Goal: Task Accomplishment & Management: Manage account settings

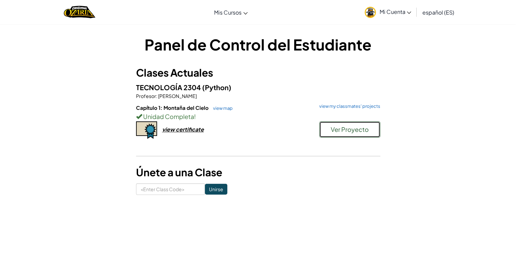
click at [363, 128] on span "Ver Proyecto" at bounding box center [350, 129] width 38 height 8
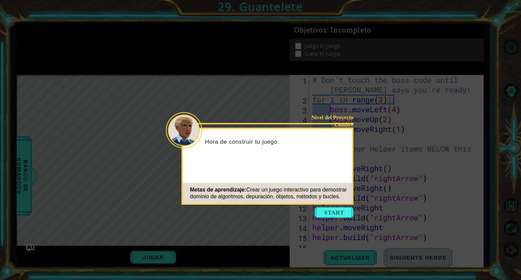
scroll to position [167, 0]
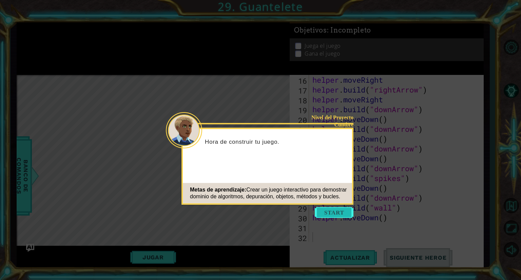
click at [335, 217] on button "Start" at bounding box center [334, 212] width 39 height 11
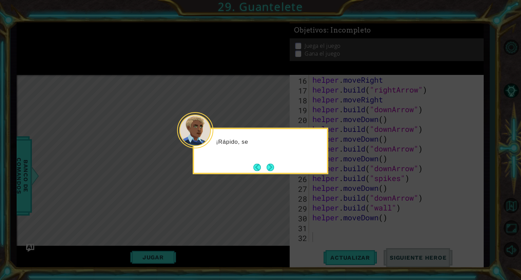
click at [263, 161] on div "¡Rápido, se" at bounding box center [261, 151] width 136 height 46
click at [267, 164] on button "Next" at bounding box center [270, 166] width 7 height 7
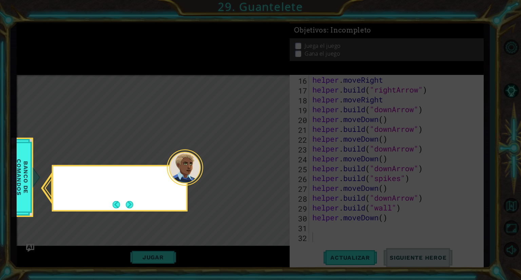
click at [267, 164] on icon at bounding box center [260, 140] width 521 height 280
click at [129, 204] on button "Next" at bounding box center [129, 204] width 7 height 7
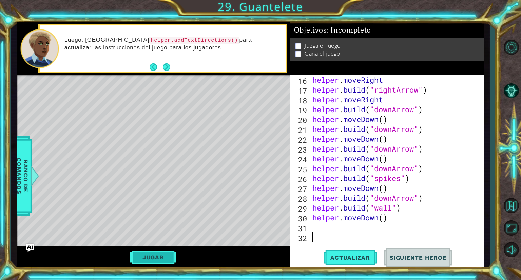
click at [167, 257] on button "Jugar" at bounding box center [153, 257] width 46 height 13
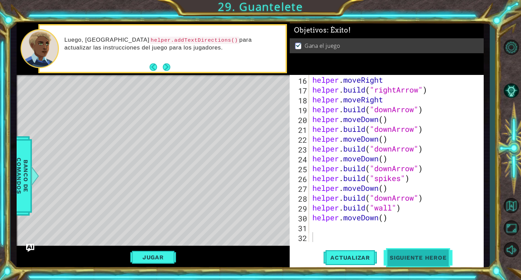
click at [404, 251] on button "Siguiente Heroe" at bounding box center [418, 257] width 71 height 19
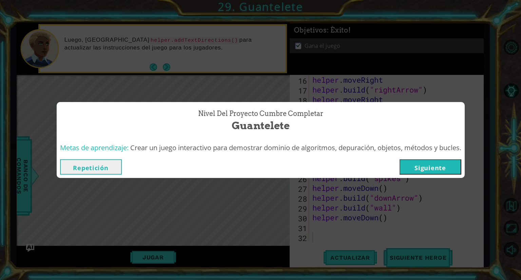
click at [427, 160] on button "Siguiente" at bounding box center [430, 166] width 62 height 15
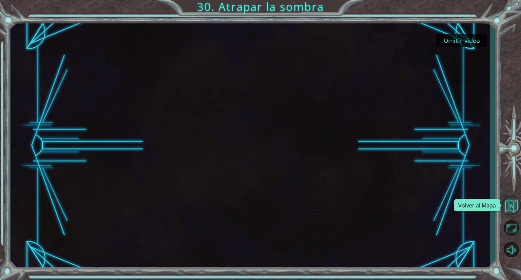
click at [510, 205] on button "Volver al Mapa" at bounding box center [511, 206] width 20 height 20
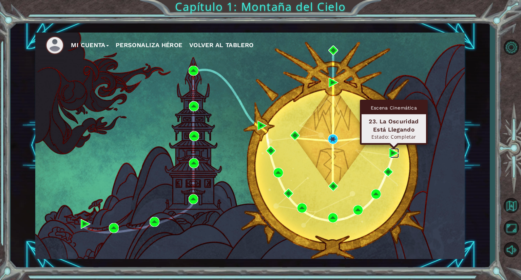
click at [391, 155] on img at bounding box center [394, 153] width 10 height 10
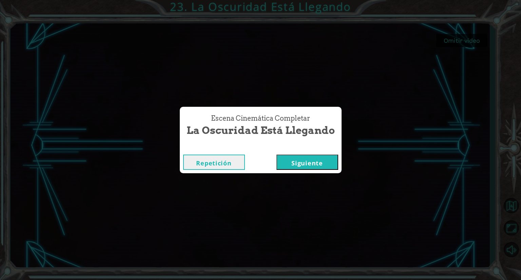
click at [482, 125] on div "Escena Cinemática Completar La Oscuridad Está Llegando Repetición Siguiente" at bounding box center [260, 140] width 521 height 280
click at [510, 207] on div "Escena Cinemática Completar La Oscuridad Está Llegando Repetición Siguiente" at bounding box center [260, 140] width 521 height 280
click at [310, 161] on button "Siguiente" at bounding box center [307, 162] width 62 height 15
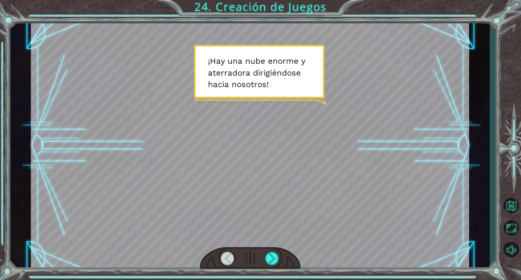
click at [260, 256] on div at bounding box center [250, 258] width 101 height 22
click at [271, 257] on div at bounding box center [272, 258] width 14 height 13
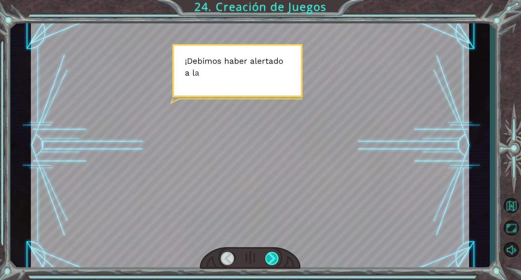
click at [271, 257] on div at bounding box center [272, 258] width 14 height 13
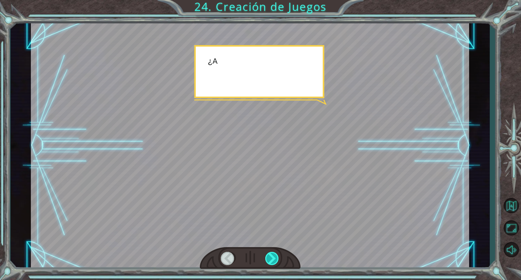
click at [271, 257] on div at bounding box center [272, 258] width 14 height 13
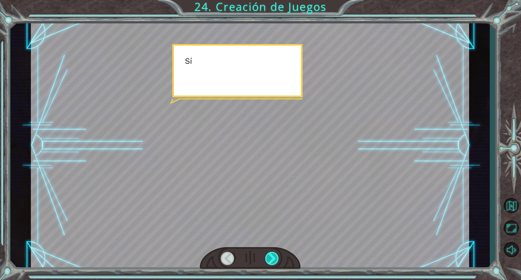
click at [271, 257] on div at bounding box center [272, 258] width 14 height 13
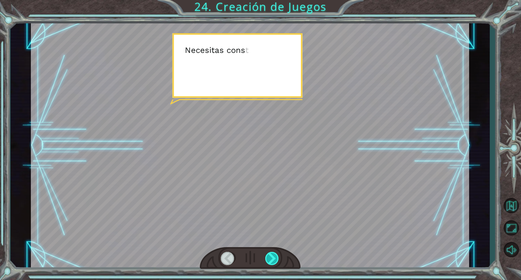
click at [271, 257] on div at bounding box center [272, 258] width 14 height 13
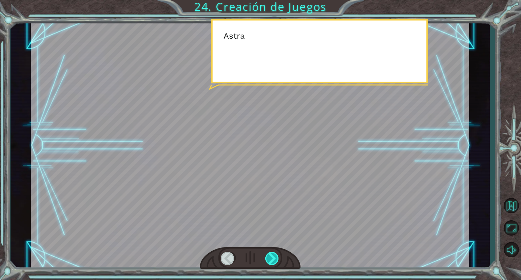
click at [271, 257] on div at bounding box center [272, 258] width 14 height 13
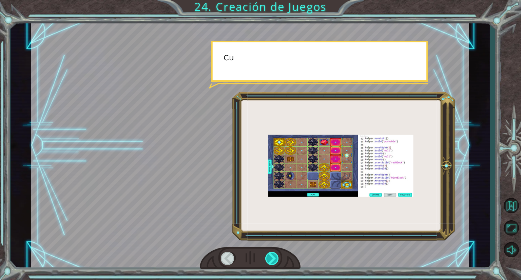
click at [271, 257] on div at bounding box center [272, 258] width 14 height 13
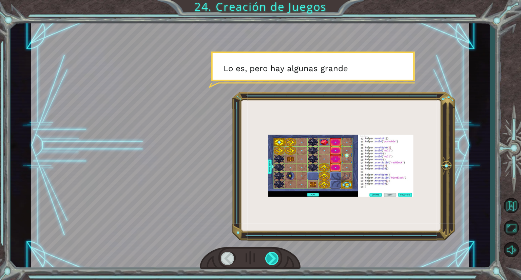
click at [271, 257] on div at bounding box center [272, 258] width 14 height 13
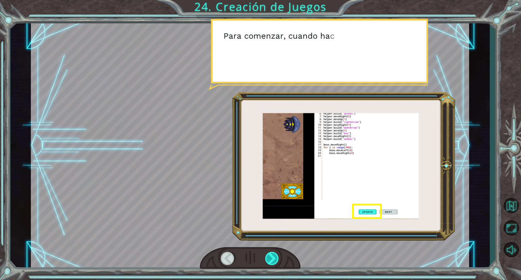
click at [271, 257] on div at bounding box center [272, 258] width 14 height 13
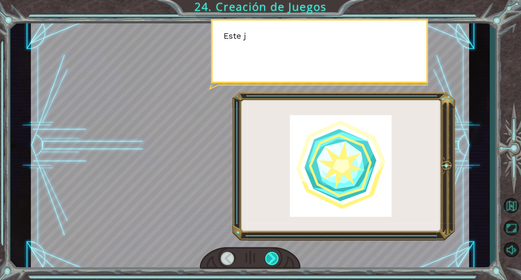
click at [271, 257] on div at bounding box center [272, 258] width 14 height 13
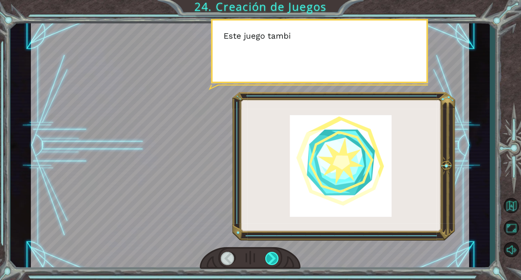
click at [271, 257] on div at bounding box center [272, 258] width 14 height 13
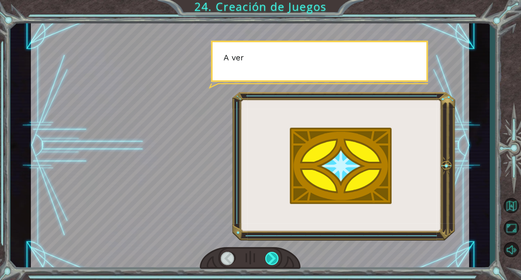
click at [271, 257] on div at bounding box center [272, 258] width 14 height 13
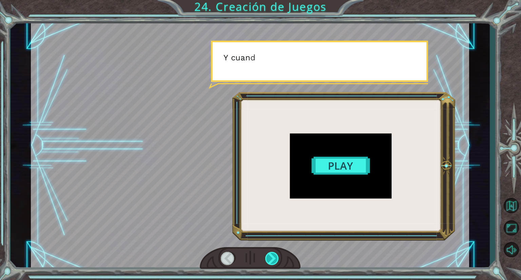
click at [271, 257] on div at bounding box center [272, 258] width 14 height 13
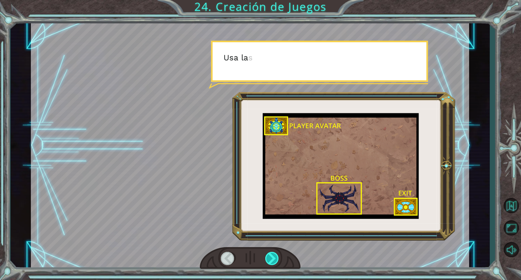
click at [271, 257] on div at bounding box center [272, 258] width 14 height 13
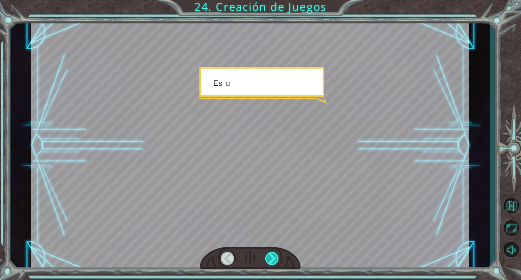
click at [271, 257] on div at bounding box center [272, 258] width 14 height 13
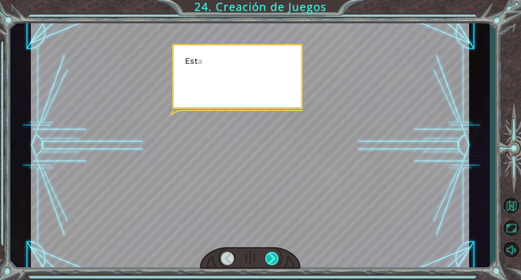
click at [271, 257] on div at bounding box center [272, 258] width 14 height 13
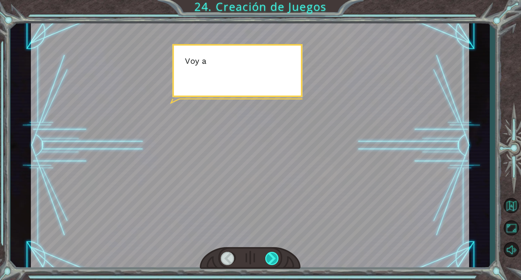
click at [271, 257] on div at bounding box center [272, 258] width 14 height 13
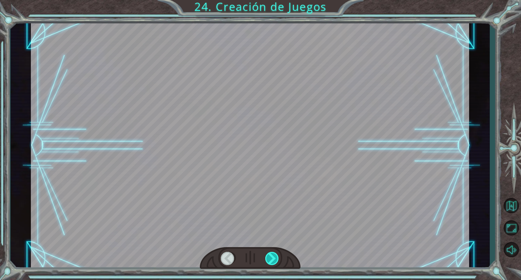
click at [271, 257] on div at bounding box center [272, 258] width 14 height 13
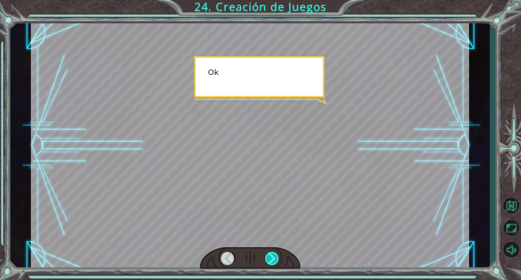
click at [271, 257] on div at bounding box center [272, 258] width 14 height 13
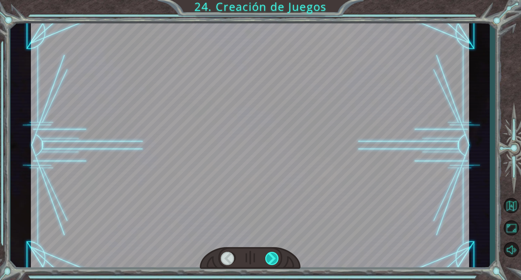
click at [271, 257] on div at bounding box center [272, 258] width 14 height 13
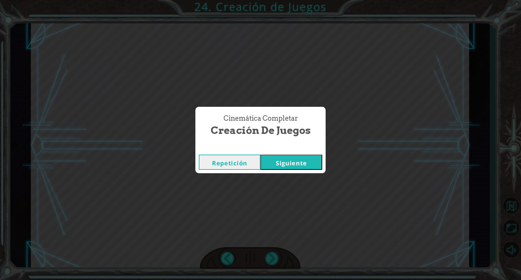
click at [283, 160] on button "Siguiente" at bounding box center [291, 162] width 62 height 15
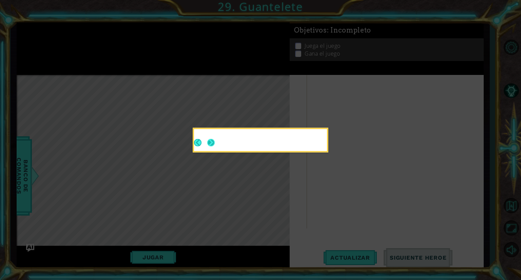
click at [213, 143] on button "Next" at bounding box center [210, 142] width 7 height 7
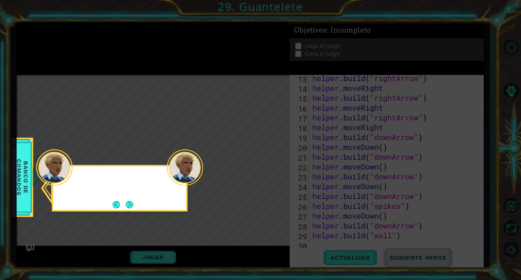
scroll to position [167, 0]
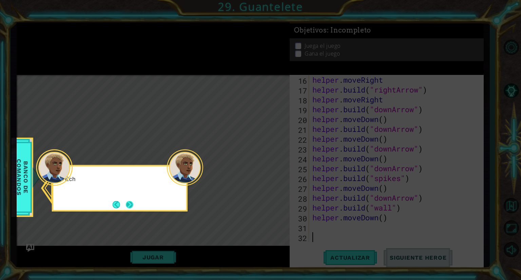
click at [129, 203] on button "Next" at bounding box center [129, 204] width 7 height 7
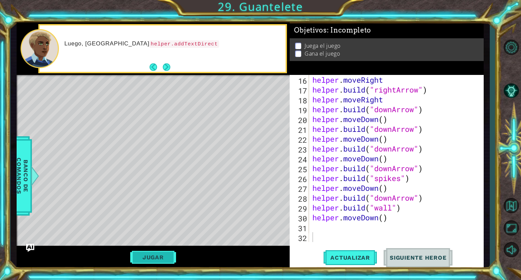
click at [156, 259] on button "Jugar" at bounding box center [153, 257] width 46 height 13
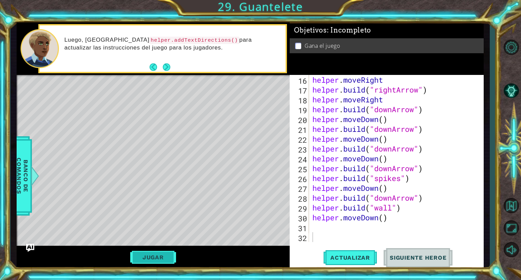
click at [143, 257] on button "Jugar" at bounding box center [153, 257] width 46 height 13
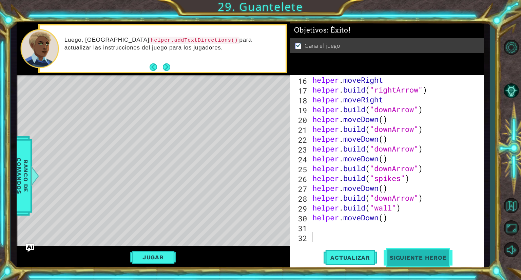
click at [385, 259] on span "Siguiente Heroe" at bounding box center [418, 257] width 71 height 7
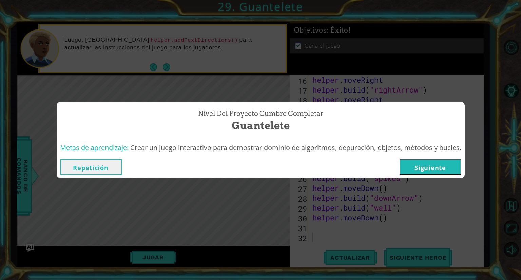
click at [438, 184] on div "Nivel del Proyecto Cumbre Completar Guantelete Metas de aprendizaje: Crear un j…" at bounding box center [260, 140] width 521 height 280
click at [428, 169] on button "Siguiente" at bounding box center [430, 166] width 62 height 15
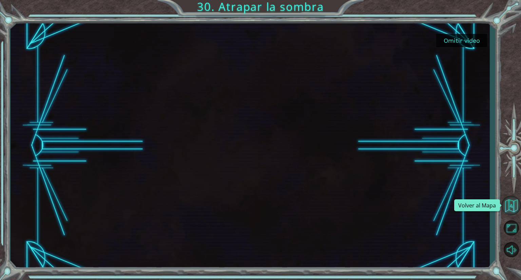
click at [506, 203] on button "Volver al Mapa" at bounding box center [511, 206] width 20 height 20
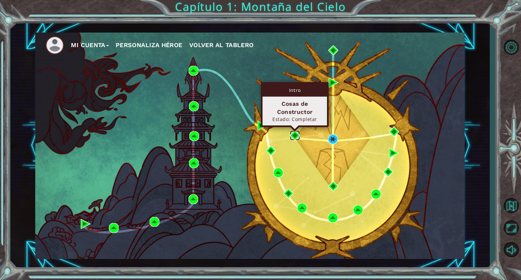
click at [295, 136] on img at bounding box center [295, 136] width 10 height 10
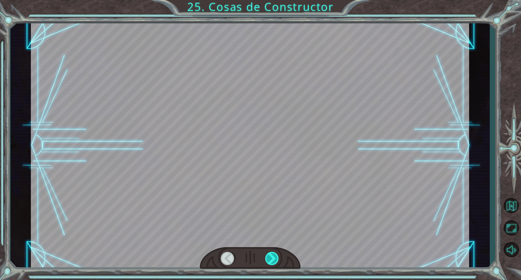
click at [272, 258] on div at bounding box center [272, 258] width 14 height 13
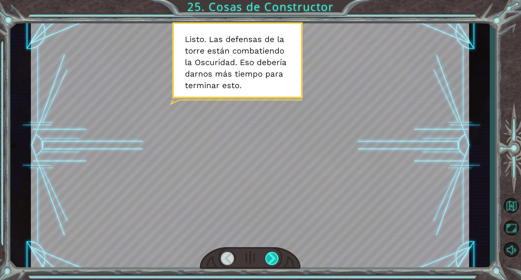
click at [271, 261] on div at bounding box center [272, 258] width 14 height 13
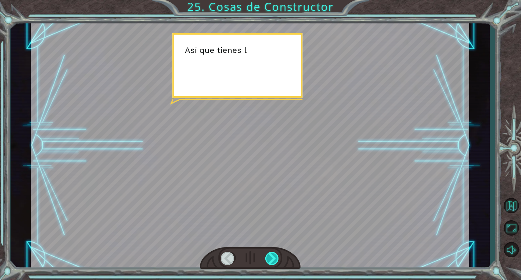
click at [271, 261] on div at bounding box center [272, 258] width 14 height 13
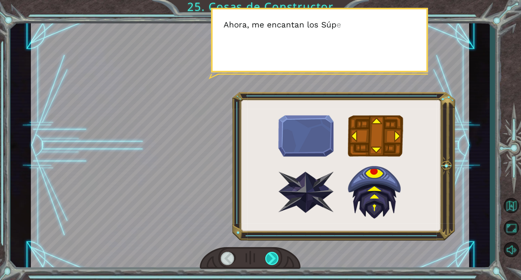
click at [271, 261] on div at bounding box center [272, 258] width 14 height 13
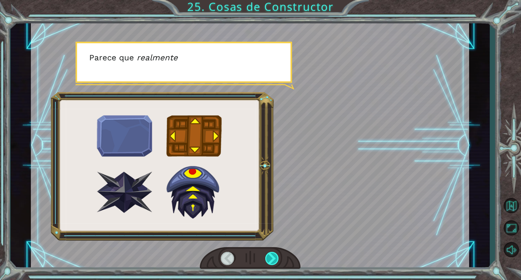
click at [271, 261] on div at bounding box center [272, 258] width 14 height 13
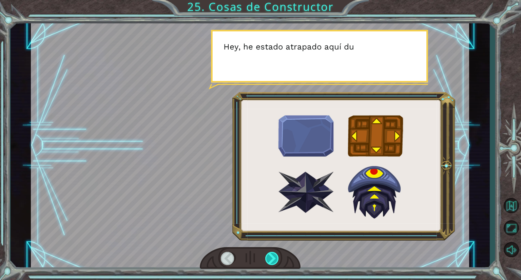
click at [271, 261] on div at bounding box center [272, 258] width 14 height 13
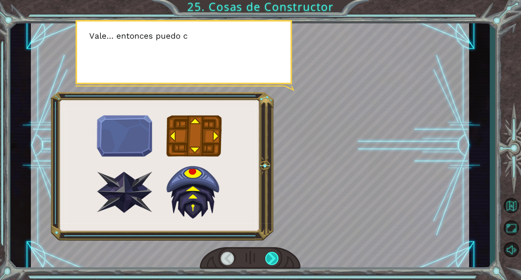
click at [271, 261] on div at bounding box center [272, 258] width 14 height 13
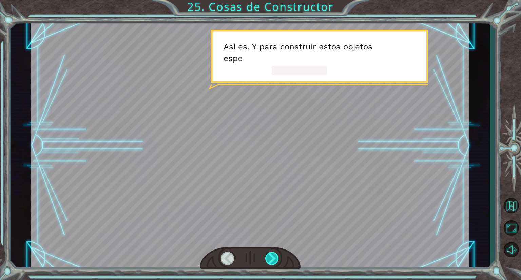
click at [271, 261] on div at bounding box center [272, 258] width 14 height 13
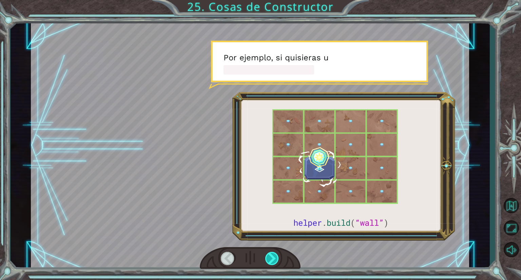
click at [271, 261] on div at bounding box center [272, 258] width 14 height 13
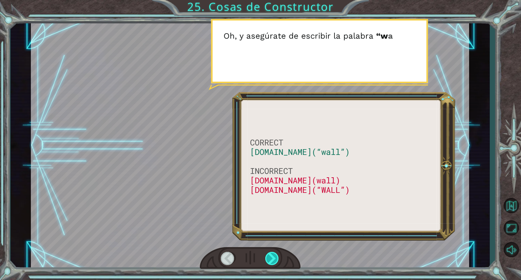
click at [271, 261] on div at bounding box center [272, 258] width 14 height 13
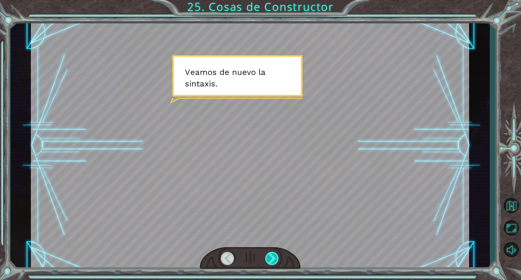
click at [271, 261] on div at bounding box center [272, 258] width 14 height 13
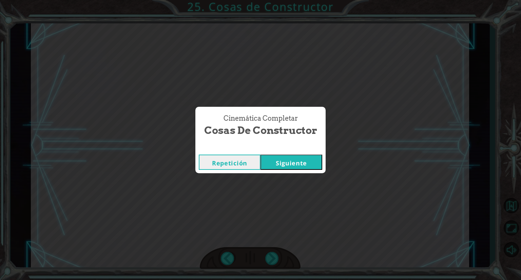
click at [299, 156] on button "Siguiente" at bounding box center [291, 162] width 62 height 15
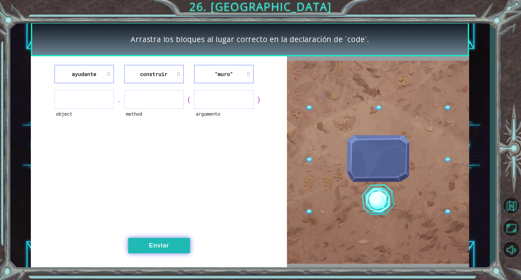
click at [159, 242] on button "Enviar" at bounding box center [159, 245] width 62 height 15
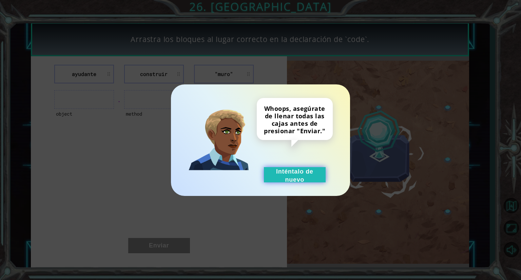
click at [290, 176] on button "Inténtalo de nuevo" at bounding box center [295, 174] width 62 height 15
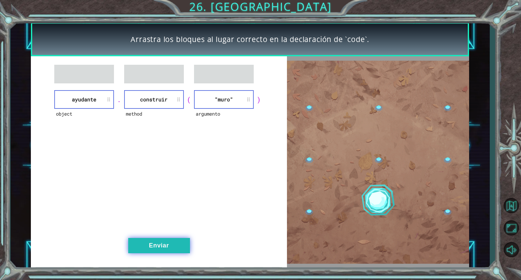
click at [158, 249] on button "Enviar" at bounding box center [159, 245] width 62 height 15
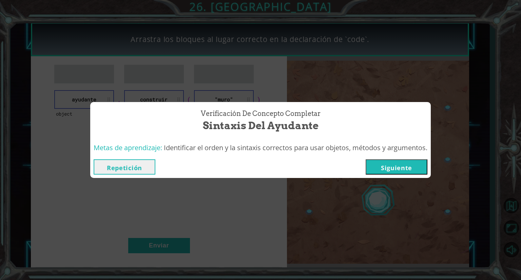
click at [379, 170] on button "Siguiente" at bounding box center [397, 166] width 62 height 15
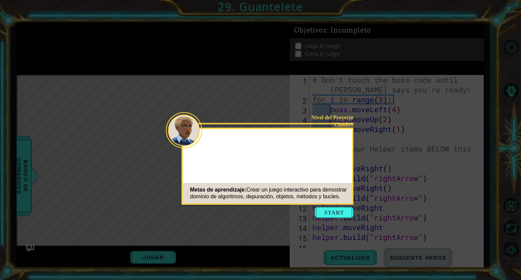
scroll to position [167, 0]
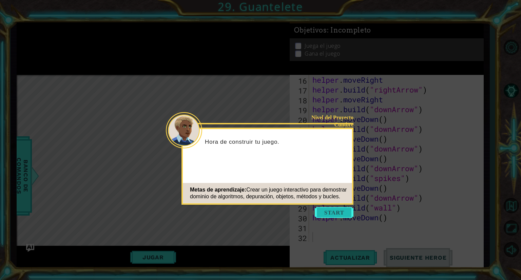
click at [331, 211] on button "Start" at bounding box center [334, 212] width 39 height 11
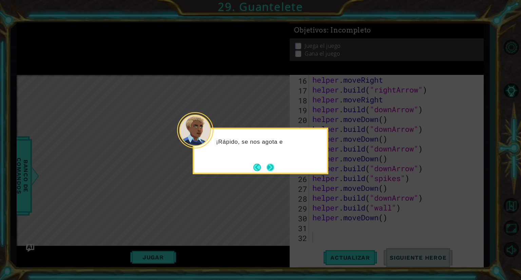
click at [271, 167] on button "Next" at bounding box center [270, 166] width 7 height 7
click at [272, 168] on button "Next" at bounding box center [270, 166] width 7 height 7
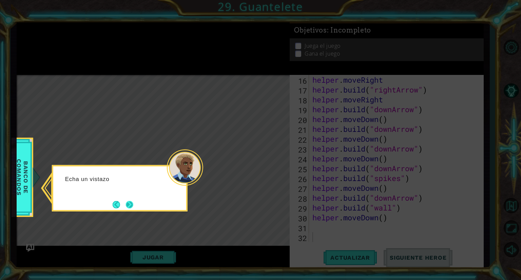
click at [129, 205] on button "Next" at bounding box center [129, 204] width 7 height 7
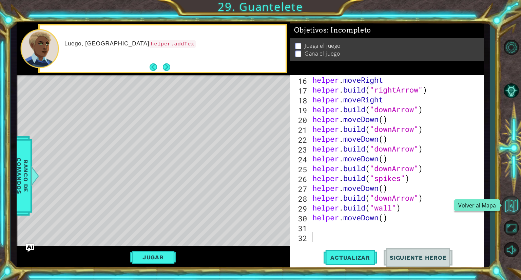
click at [506, 208] on button "Volver al Mapa" at bounding box center [511, 206] width 20 height 20
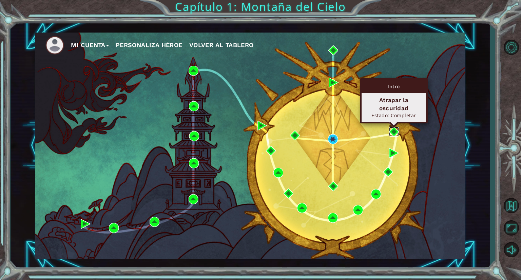
click at [390, 128] on img at bounding box center [394, 132] width 10 height 10
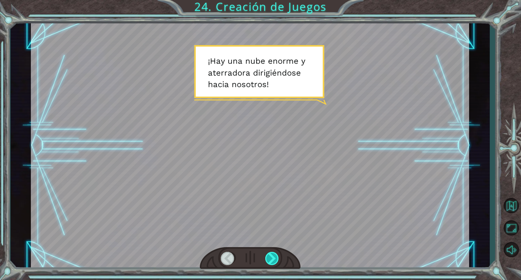
click at [274, 259] on div at bounding box center [272, 258] width 14 height 13
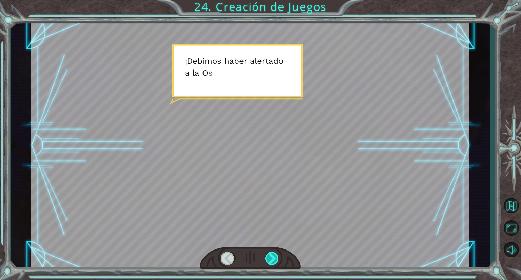
click at [274, 259] on div at bounding box center [272, 258] width 14 height 13
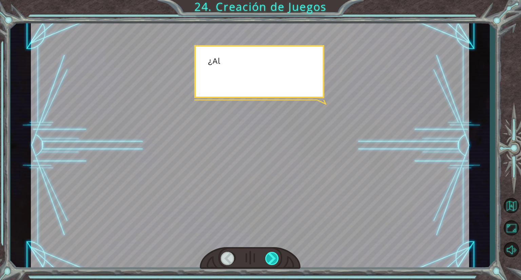
click at [274, 259] on div at bounding box center [272, 258] width 14 height 13
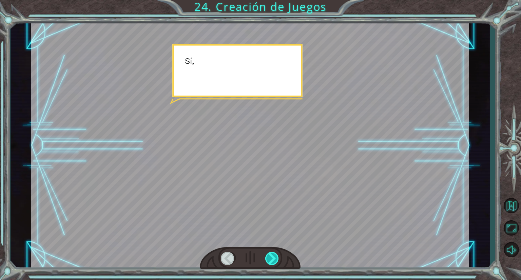
click at [274, 259] on div at bounding box center [272, 258] width 14 height 13
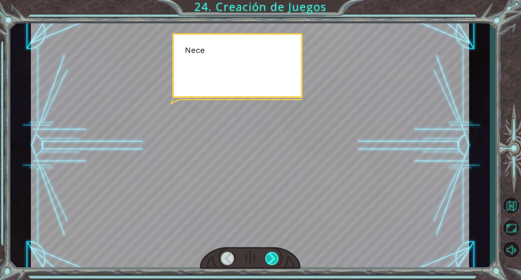
click at [274, 259] on div at bounding box center [272, 258] width 14 height 13
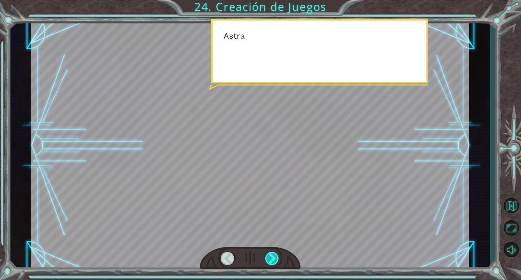
click at [274, 259] on div at bounding box center [272, 258] width 14 height 13
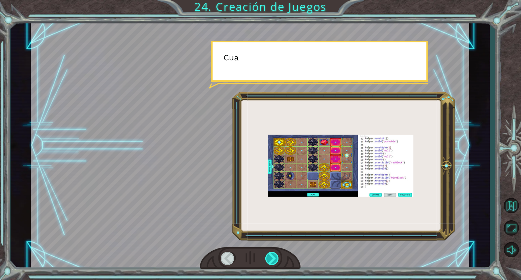
click at [274, 259] on div at bounding box center [272, 258] width 14 height 13
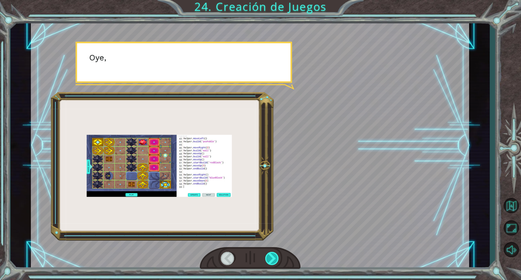
click at [274, 259] on div at bounding box center [272, 258] width 14 height 13
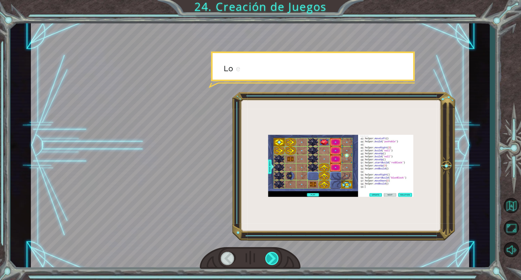
click at [274, 259] on div at bounding box center [272, 258] width 14 height 13
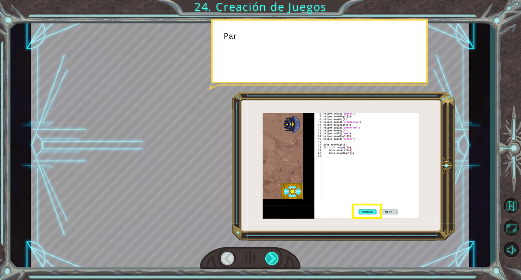
click at [274, 259] on div at bounding box center [272, 258] width 14 height 13
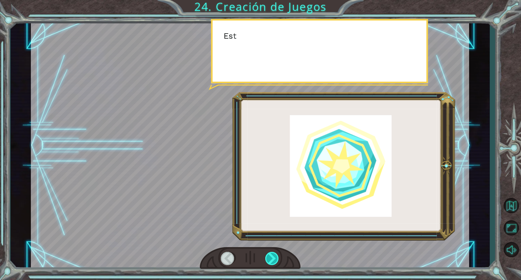
click at [274, 259] on div at bounding box center [272, 258] width 14 height 13
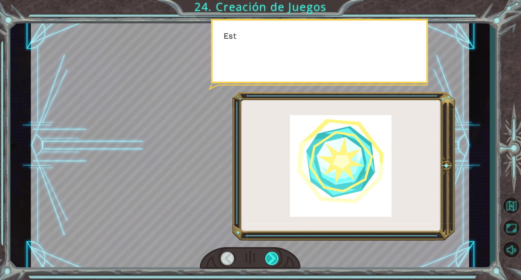
click at [274, 259] on div at bounding box center [272, 258] width 14 height 13
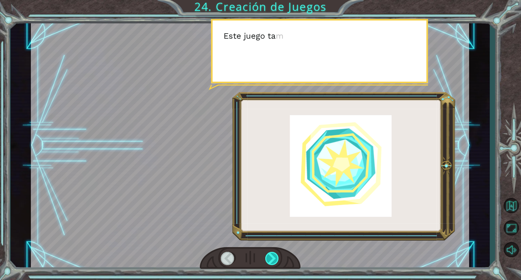
click at [274, 259] on div at bounding box center [272, 258] width 14 height 13
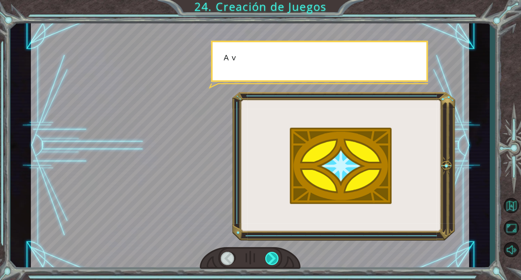
click at [274, 259] on div at bounding box center [272, 258] width 14 height 13
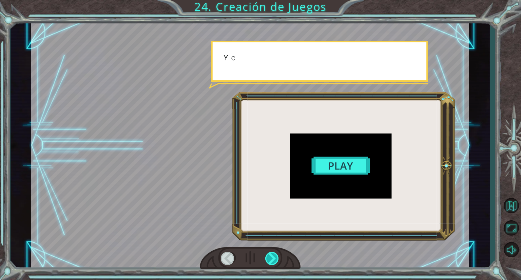
click at [274, 259] on div at bounding box center [272, 258] width 14 height 13
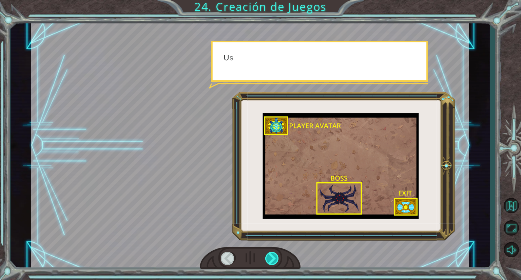
click at [274, 259] on div at bounding box center [272, 258] width 14 height 13
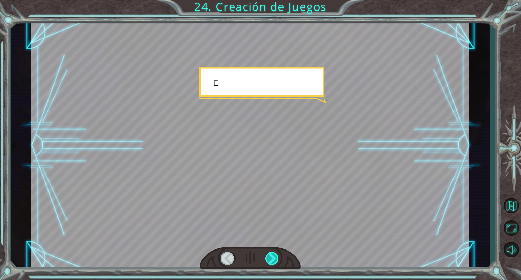
click at [274, 259] on div at bounding box center [272, 258] width 14 height 13
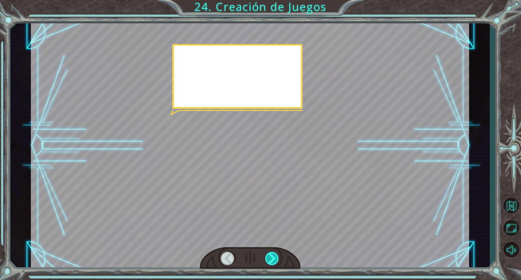
click at [274, 259] on div at bounding box center [272, 258] width 14 height 13
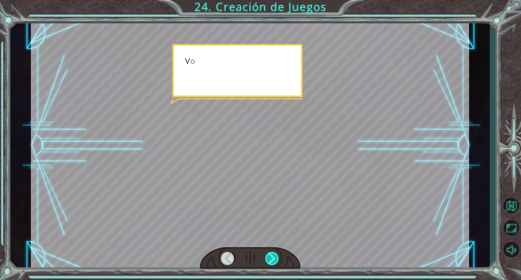
click at [274, 259] on div at bounding box center [272, 258] width 14 height 13
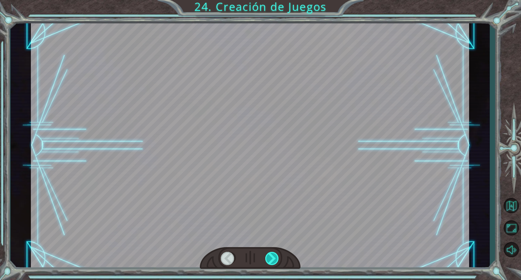
click at [274, 259] on div at bounding box center [272, 258] width 14 height 13
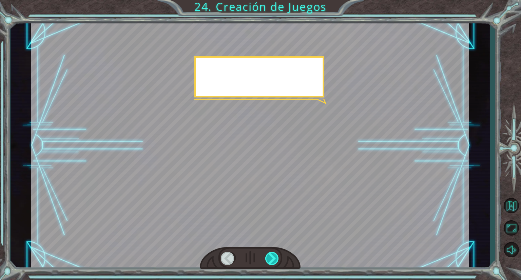
click at [274, 259] on div at bounding box center [272, 258] width 14 height 13
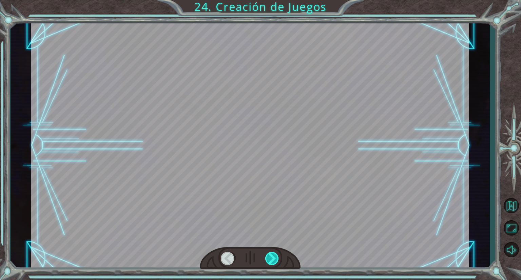
click at [274, 259] on div at bounding box center [272, 258] width 14 height 13
click at [274, 0] on div "¡ H a y u n a n u b e e n o r m e y a t e r r a d o r a d i r i g i é n d o s e…" at bounding box center [260, 0] width 521 height 0
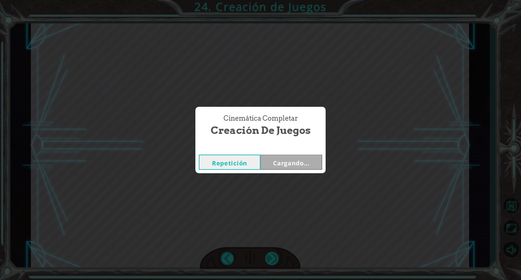
click at [274, 259] on div "Cinemática Completar Creación de Juegos Repetición Cargando..." at bounding box center [260, 140] width 521 height 280
click at [285, 159] on button "Siguiente" at bounding box center [291, 162] width 62 height 15
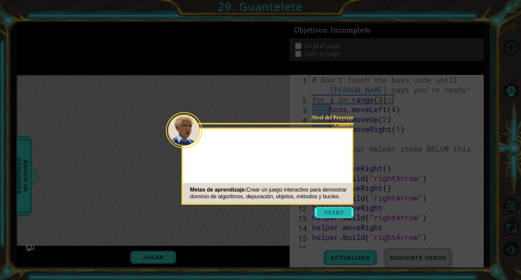
click at [333, 213] on button "Start" at bounding box center [334, 212] width 39 height 11
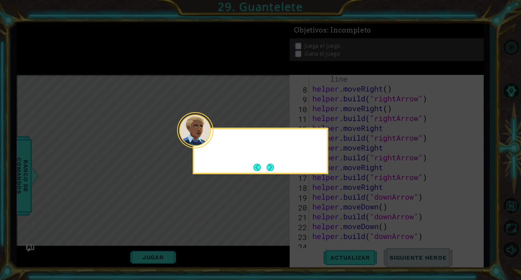
click at [268, 160] on div at bounding box center [261, 151] width 136 height 46
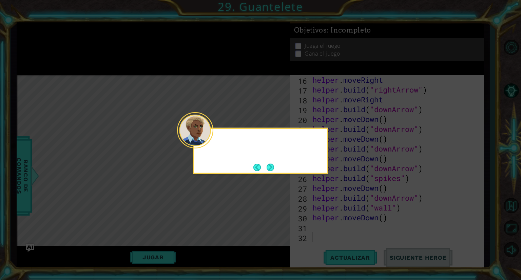
scroll to position [167, 0]
click at [273, 167] on button "Next" at bounding box center [270, 166] width 7 height 7
click at [268, 165] on button "Next" at bounding box center [270, 166] width 7 height 7
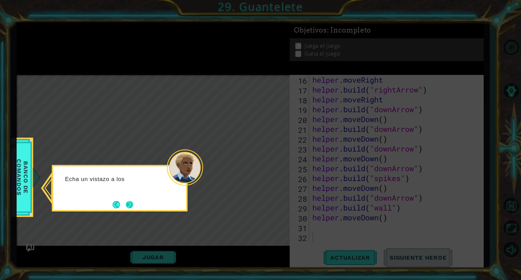
click at [133, 206] on button "Next" at bounding box center [129, 204] width 7 height 7
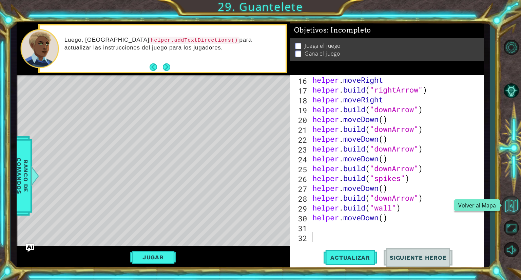
click at [508, 199] on button "Volver al Mapa" at bounding box center [511, 206] width 20 height 20
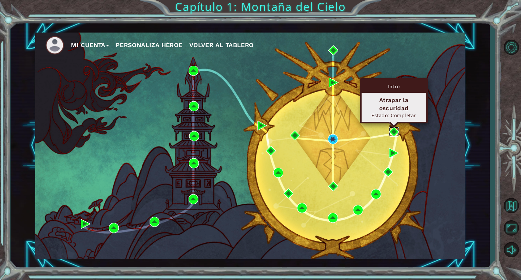
click at [391, 132] on img at bounding box center [394, 132] width 10 height 10
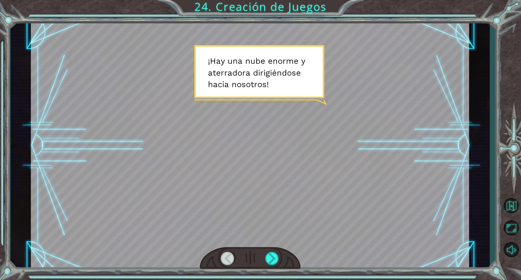
click at [508, 192] on div at bounding box center [511, 148] width 20 height 93
click at [512, 207] on button "Volver al Mapa" at bounding box center [511, 206] width 20 height 20
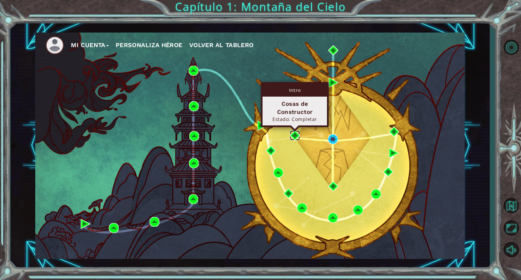
click at [294, 135] on img at bounding box center [295, 136] width 10 height 10
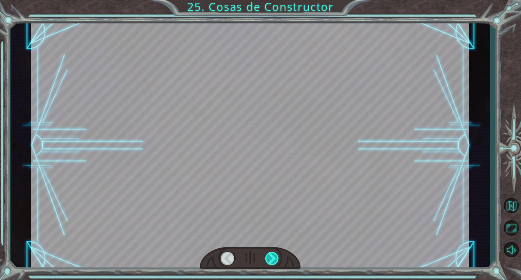
click at [277, 261] on div at bounding box center [272, 258] width 14 height 13
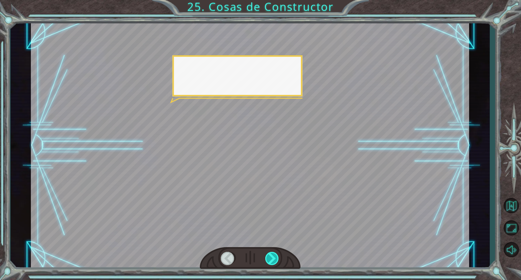
click at [277, 261] on div at bounding box center [272, 258] width 14 height 13
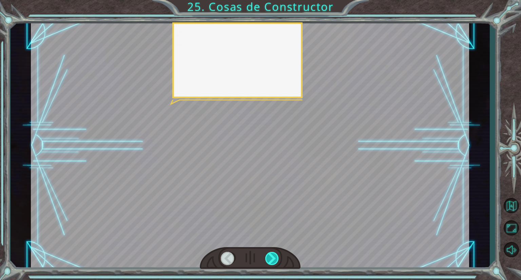
click at [277, 261] on div at bounding box center [272, 258] width 14 height 13
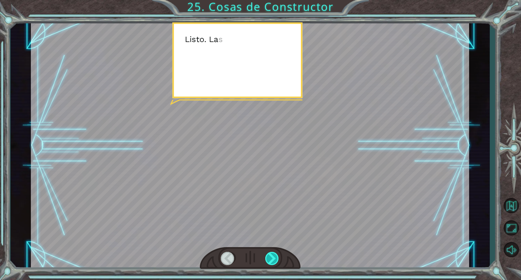
click at [277, 261] on div at bounding box center [272, 258] width 14 height 13
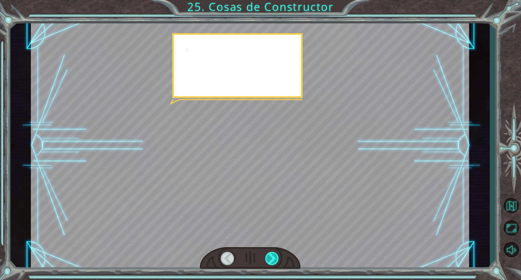
click at [277, 261] on div at bounding box center [272, 258] width 14 height 13
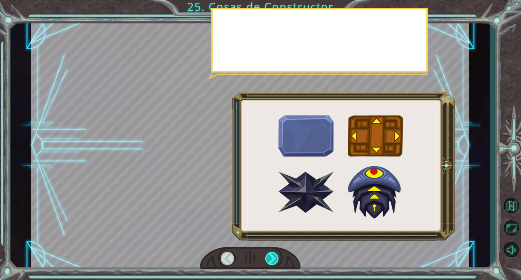
click at [277, 261] on div at bounding box center [272, 258] width 14 height 13
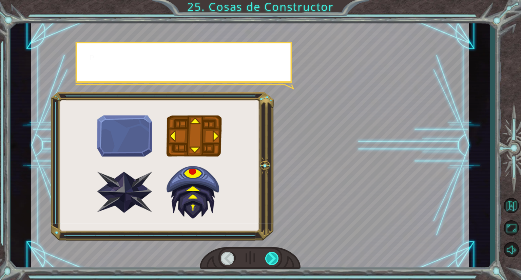
click at [277, 261] on div at bounding box center [272, 258] width 14 height 13
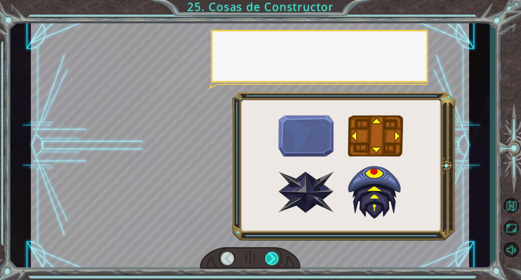
click at [277, 261] on div at bounding box center [272, 258] width 14 height 13
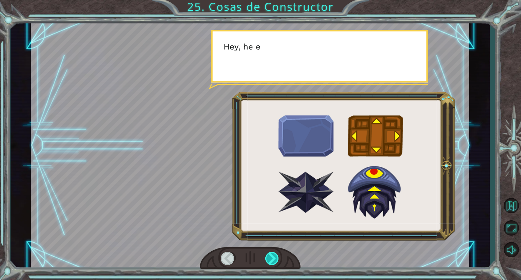
click at [277, 261] on div at bounding box center [272, 258] width 14 height 13
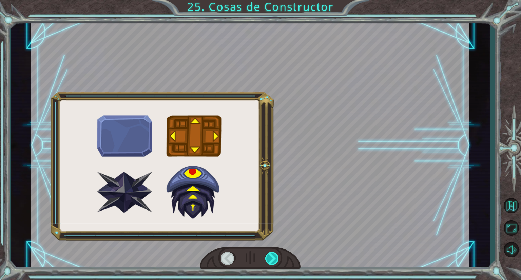
click at [277, 261] on div at bounding box center [272, 258] width 14 height 13
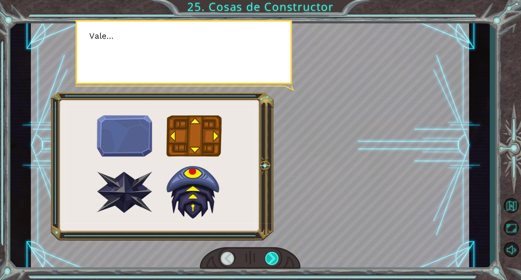
click at [277, 261] on div at bounding box center [272, 258] width 14 height 13
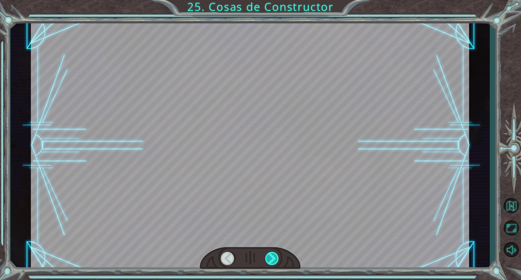
click at [277, 261] on div at bounding box center [272, 258] width 14 height 13
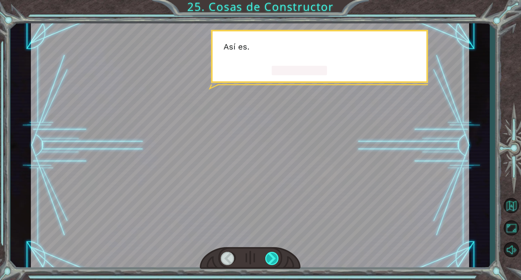
click at [277, 261] on div at bounding box center [272, 258] width 14 height 13
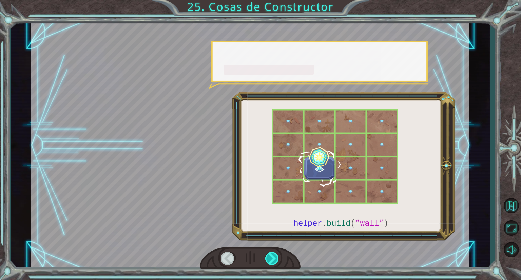
click at [277, 261] on div at bounding box center [272, 258] width 14 height 13
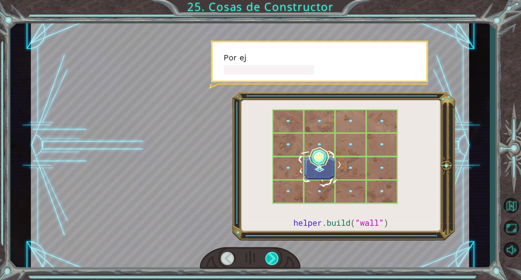
click at [277, 261] on div at bounding box center [272, 258] width 14 height 13
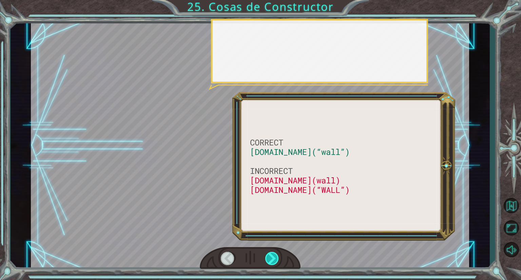
click at [277, 261] on div at bounding box center [272, 258] width 14 height 13
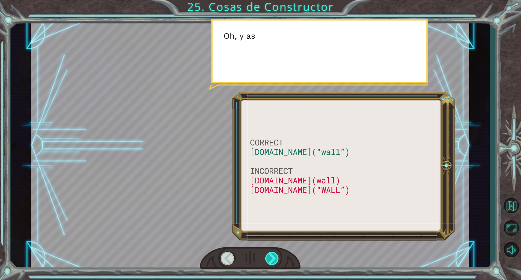
click at [277, 261] on div at bounding box center [272, 258] width 14 height 13
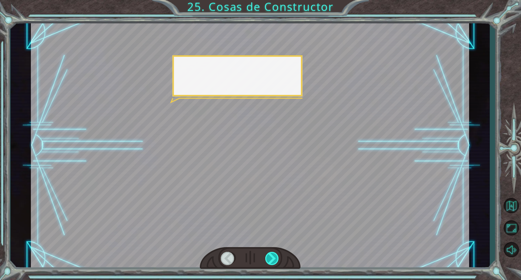
click at [277, 261] on div at bounding box center [272, 258] width 14 height 13
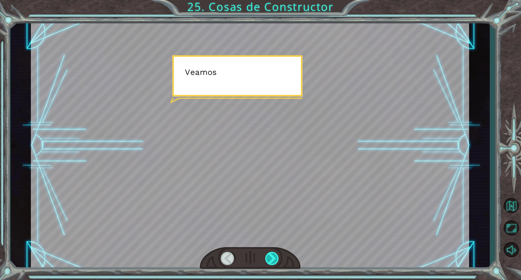
click at [277, 261] on div at bounding box center [272, 258] width 14 height 13
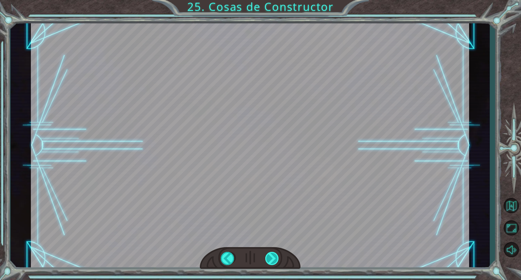
click at [277, 0] on div "CORRECT helper.build(“wall”) INCORRECT helper.build(wall) helper.build(“WALL”) …" at bounding box center [260, 0] width 521 height 0
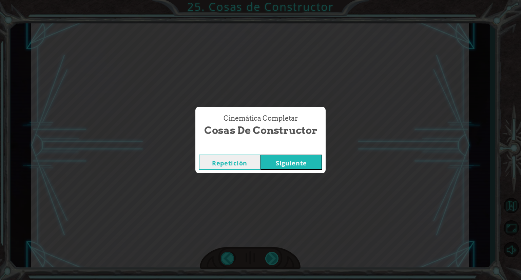
click at [277, 261] on div "Cinemática Completar Cosas de Constructor Repetición Siguiente" at bounding box center [260, 140] width 521 height 280
click at [274, 173] on div "Repetición Siguiente" at bounding box center [260, 162] width 130 height 22
click at [266, 162] on button "Siguiente" at bounding box center [291, 162] width 62 height 15
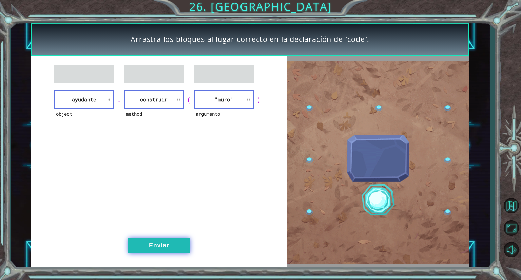
click at [156, 244] on button "Enviar" at bounding box center [159, 245] width 62 height 15
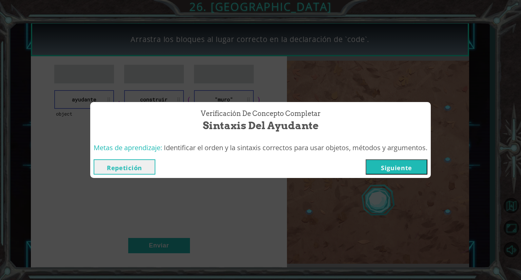
click at [389, 167] on button "Siguiente" at bounding box center [397, 166] width 62 height 15
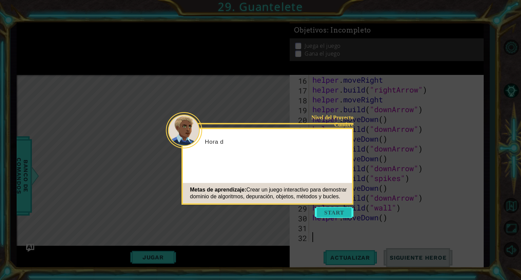
scroll to position [167, 0]
click at [333, 215] on button "Start" at bounding box center [334, 212] width 39 height 11
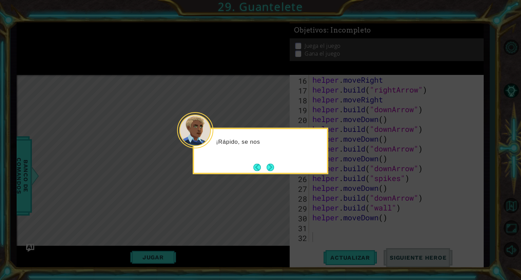
click at [273, 175] on icon at bounding box center [260, 140] width 521 height 280
click at [272, 171] on button "Next" at bounding box center [270, 166] width 7 height 7
click at [269, 170] on button "Next" at bounding box center [270, 166] width 7 height 7
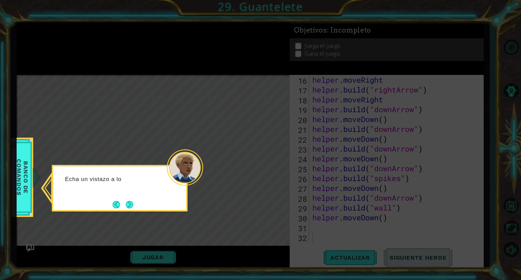
click at [138, 203] on div "Echa un vistazo a lo" at bounding box center [120, 188] width 136 height 46
click at [129, 203] on button "Next" at bounding box center [129, 204] width 7 height 7
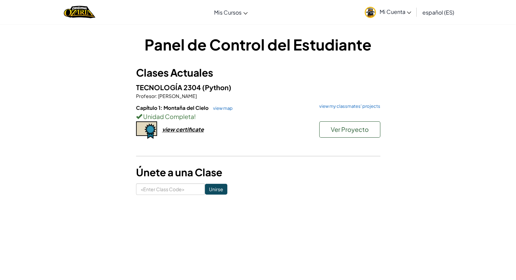
click at [380, 13] on span "Mi Cuenta" at bounding box center [395, 11] width 32 height 7
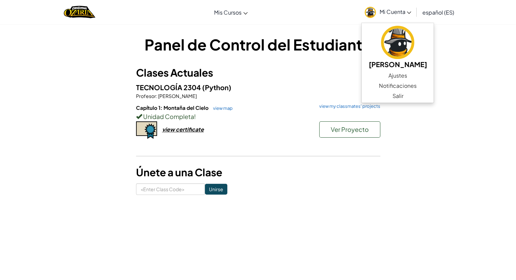
click at [317, 115] on div "Unidad Completa !" at bounding box center [258, 117] width 244 height 10
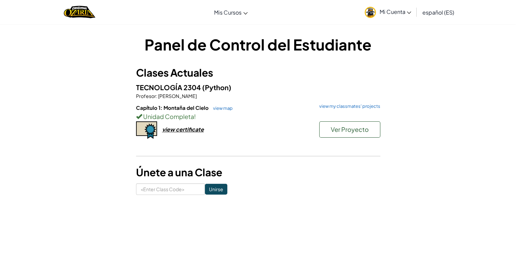
click at [396, 19] on link "Mi Cuenta" at bounding box center [387, 11] width 53 height 21
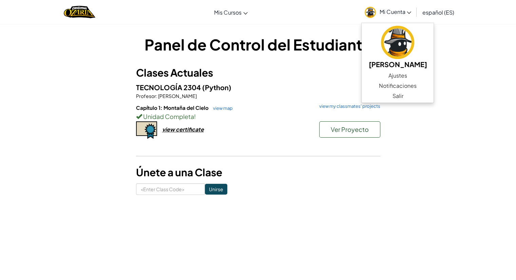
click at [488, 153] on div "Panel de Control del Estudiante Clases Actuales TECNOLOGÍA 2304 (Python) Profes…" at bounding box center [258, 114] width 516 height 181
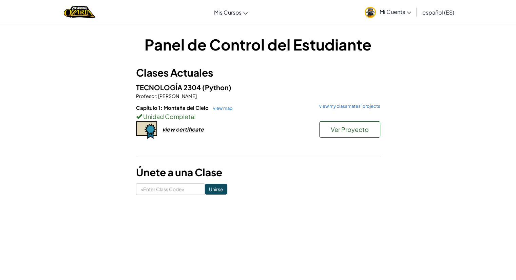
click at [388, 12] on span "Mi Cuenta" at bounding box center [395, 11] width 32 height 7
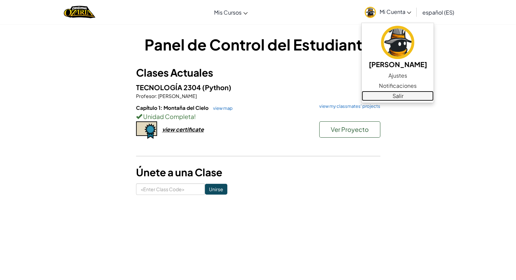
click at [387, 93] on link "Salir" at bounding box center [397, 96] width 72 height 10
